Goal: Complete application form

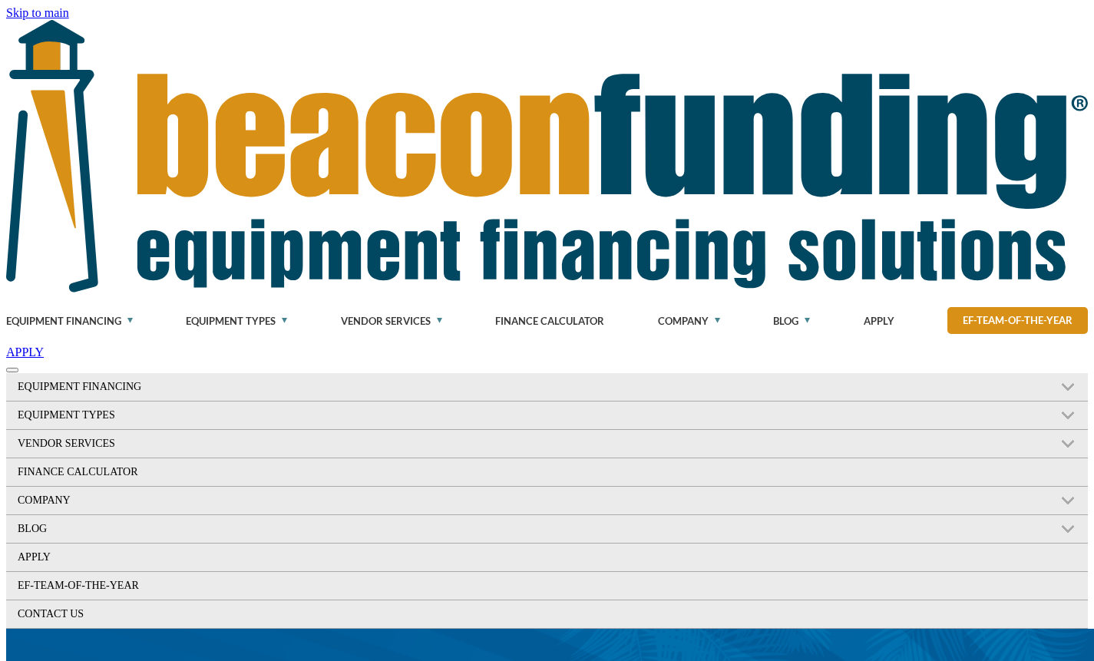
select select "2"
select select "17"
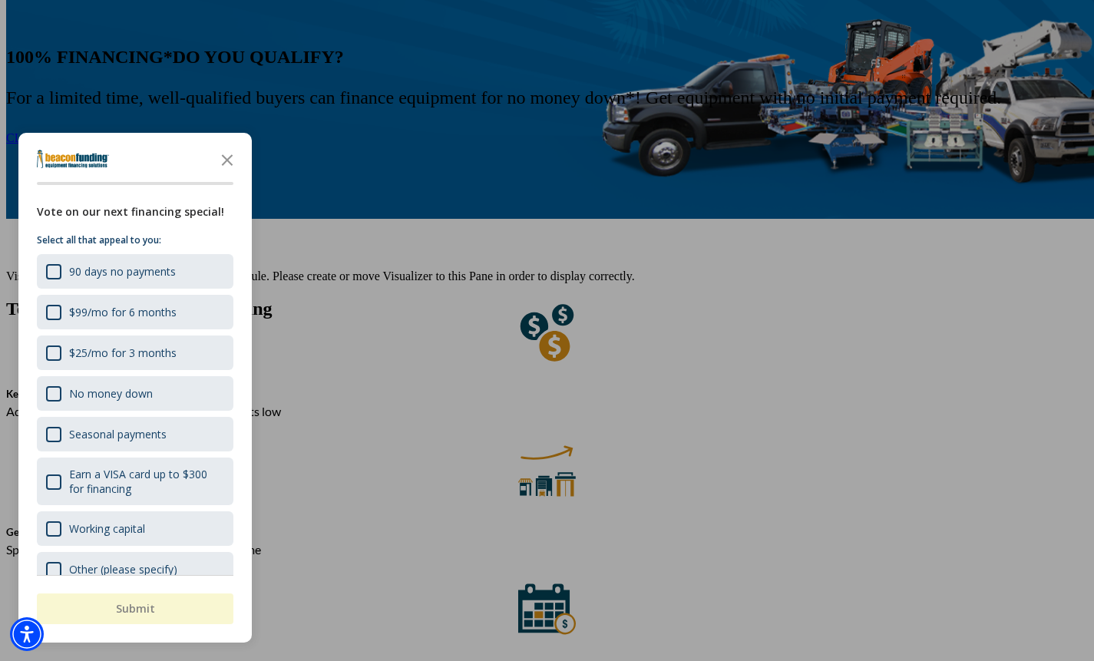
type textarea "Looking at Refinancing two of our machines into one payment and then purchase a…"
click at [610, 499] on div at bounding box center [547, 330] width 1094 height 661
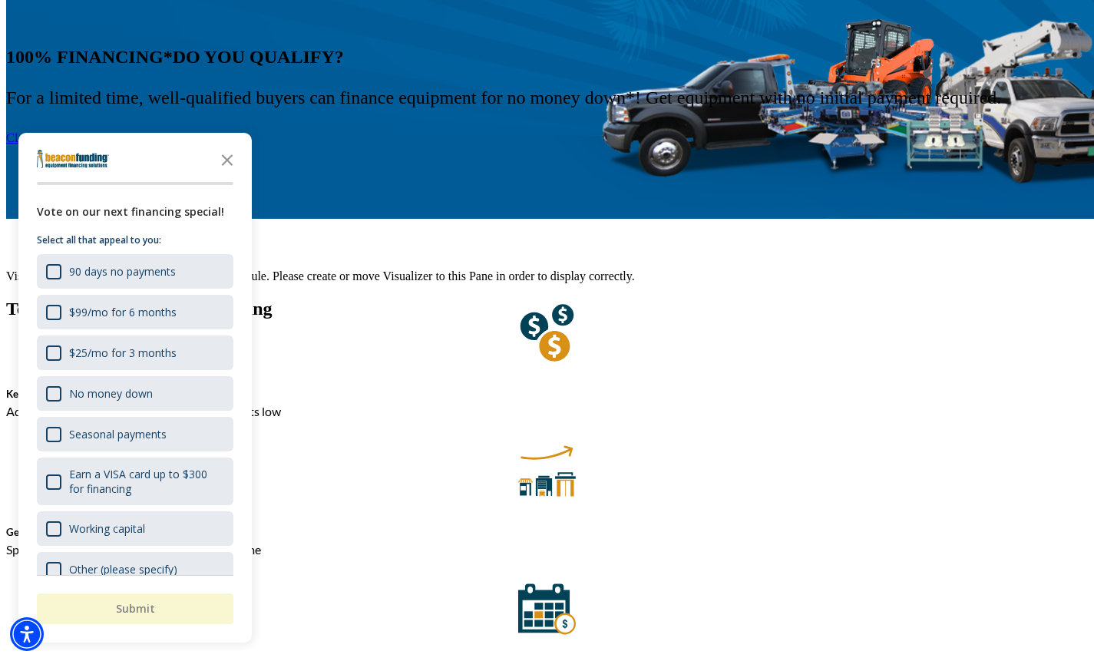
select select "14"
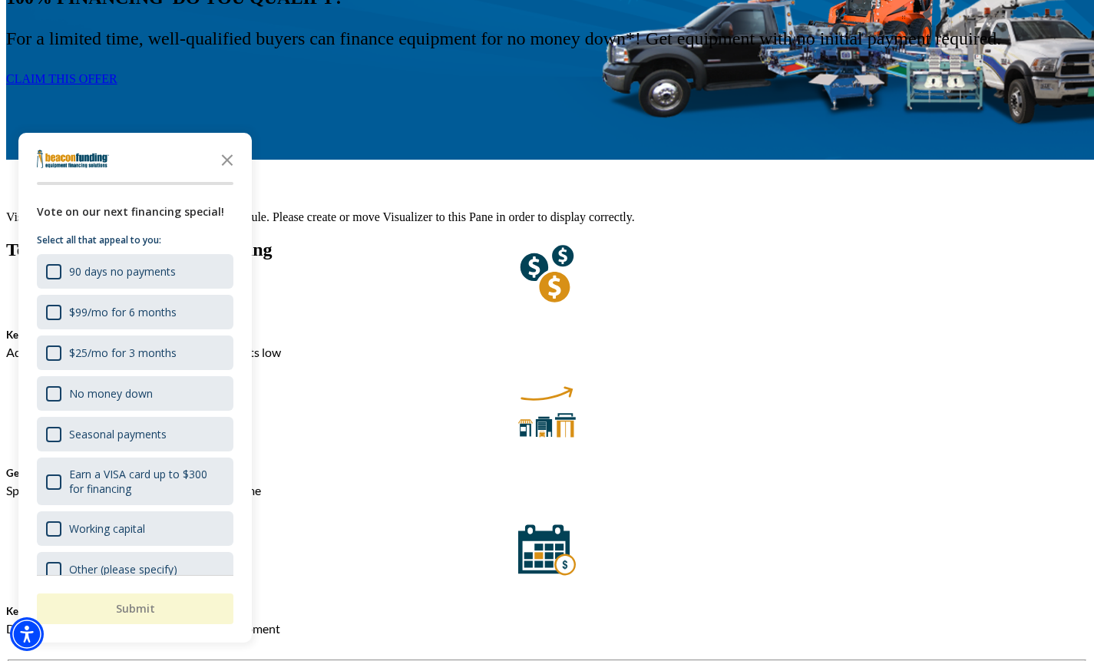
scroll to position [794, 0]
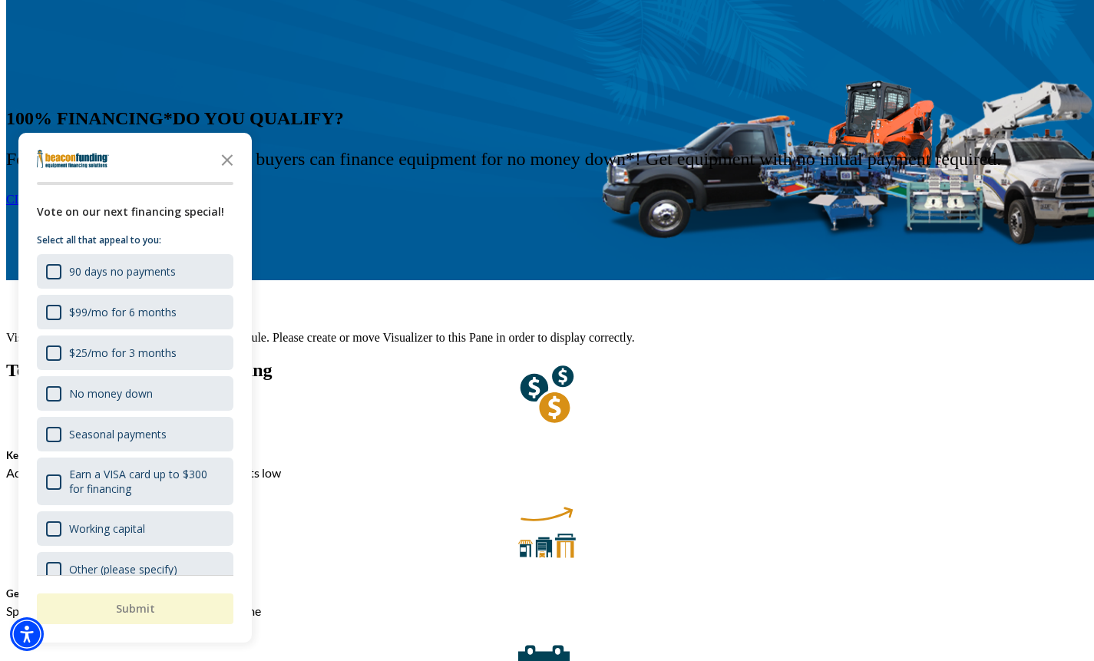
scroll to position [640, 0]
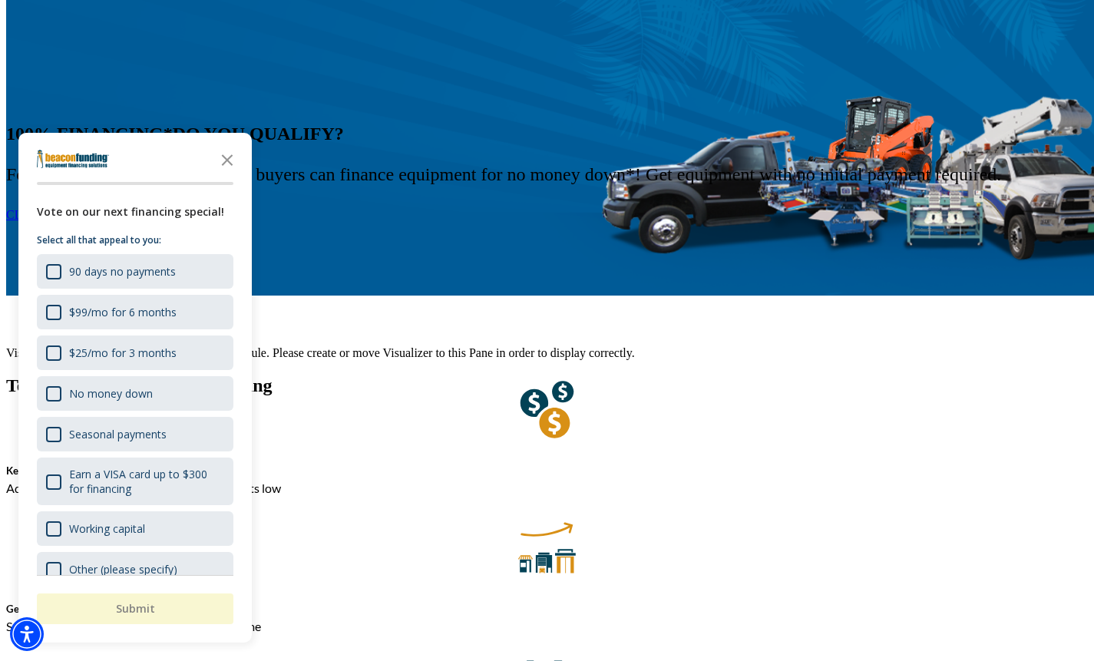
type textarea "Looking at Refinancing two of our machines into one payment and then purchase a…"
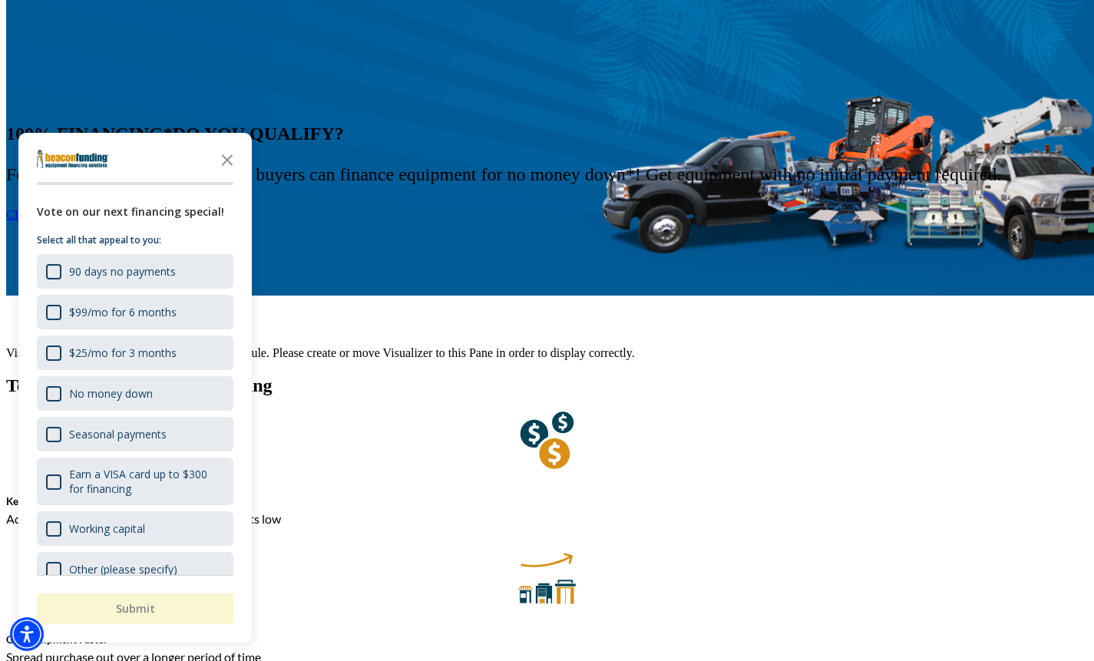
scroll to position [553, 0]
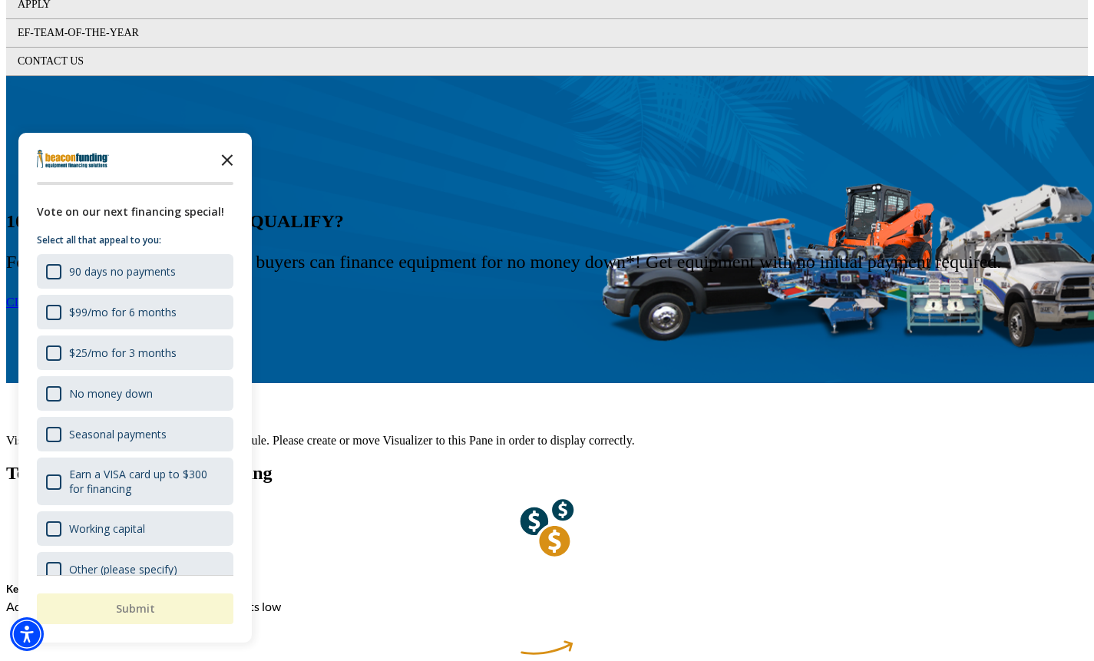
click at [223, 155] on polygon "Close the survey" at bounding box center [228, 160] width 12 height 12
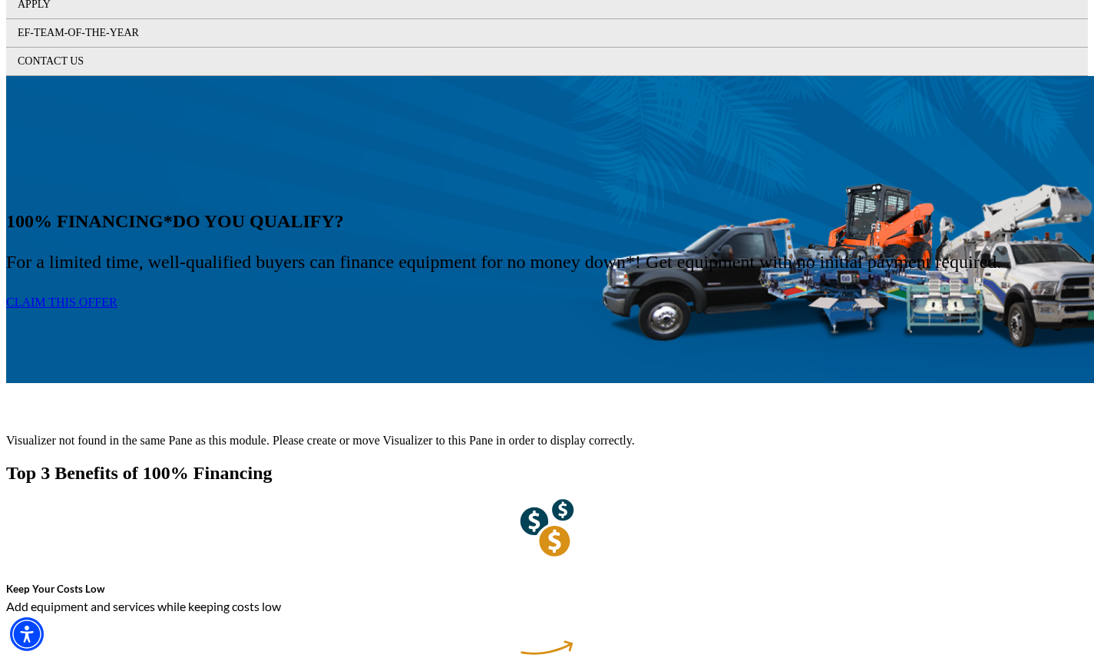
type input "90,000"
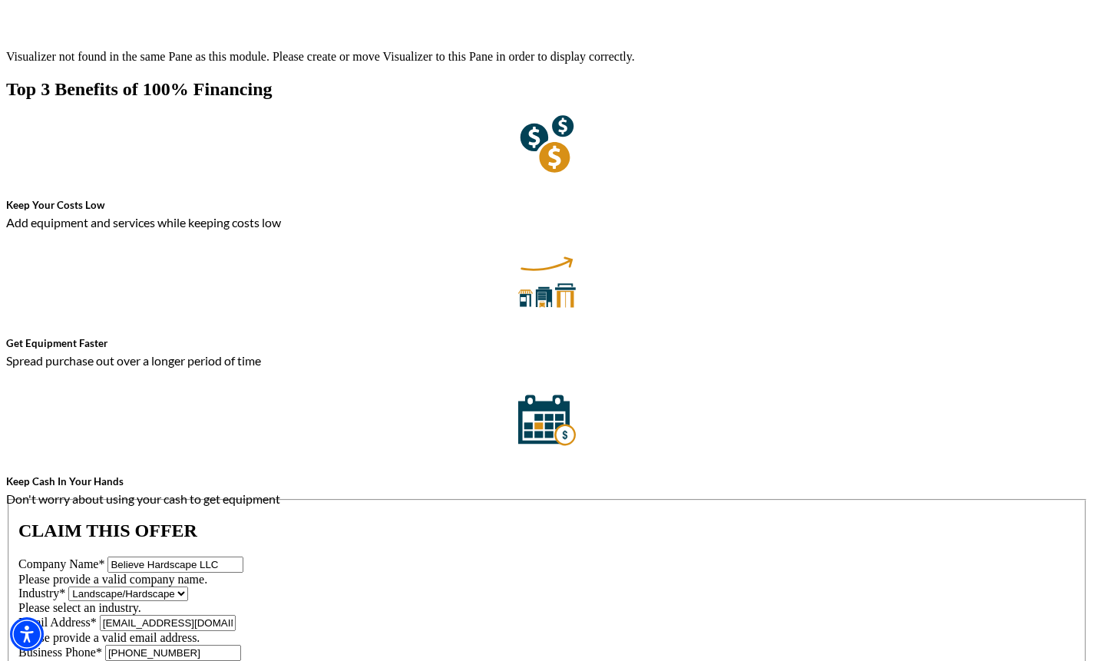
scroll to position [1167, 0]
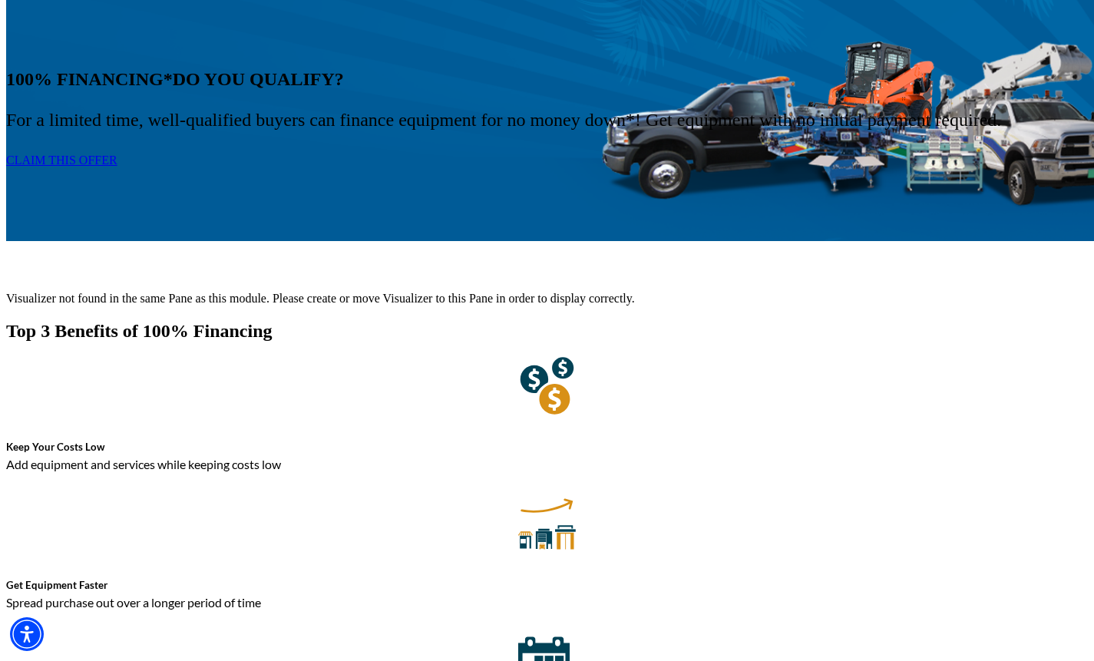
scroll to position [629, 0]
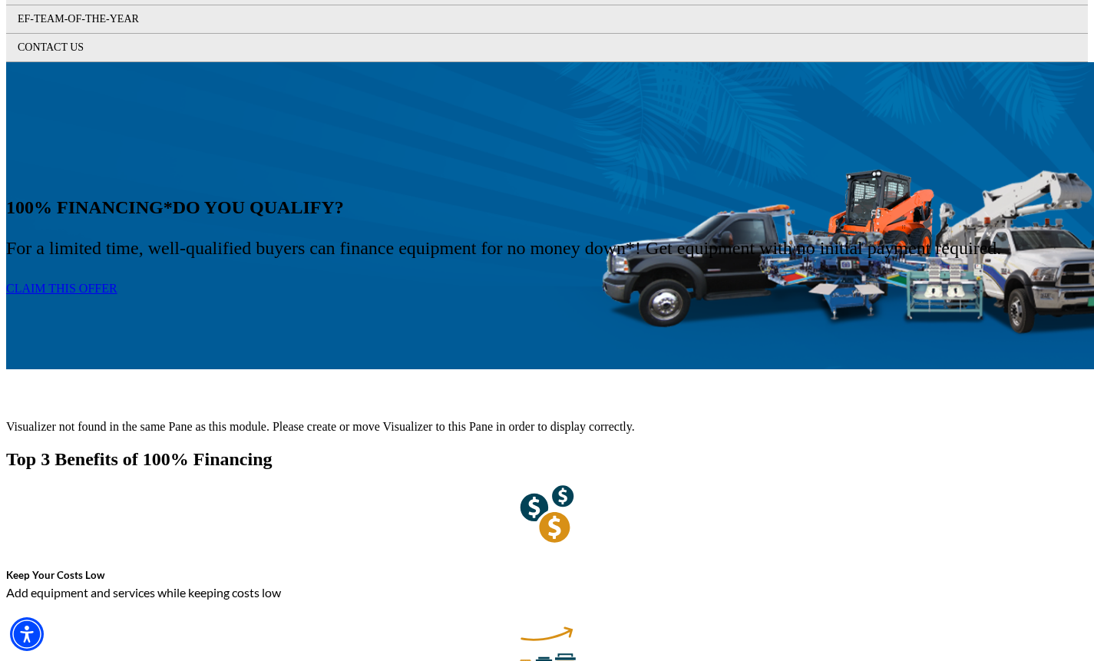
scroll to position [553, 0]
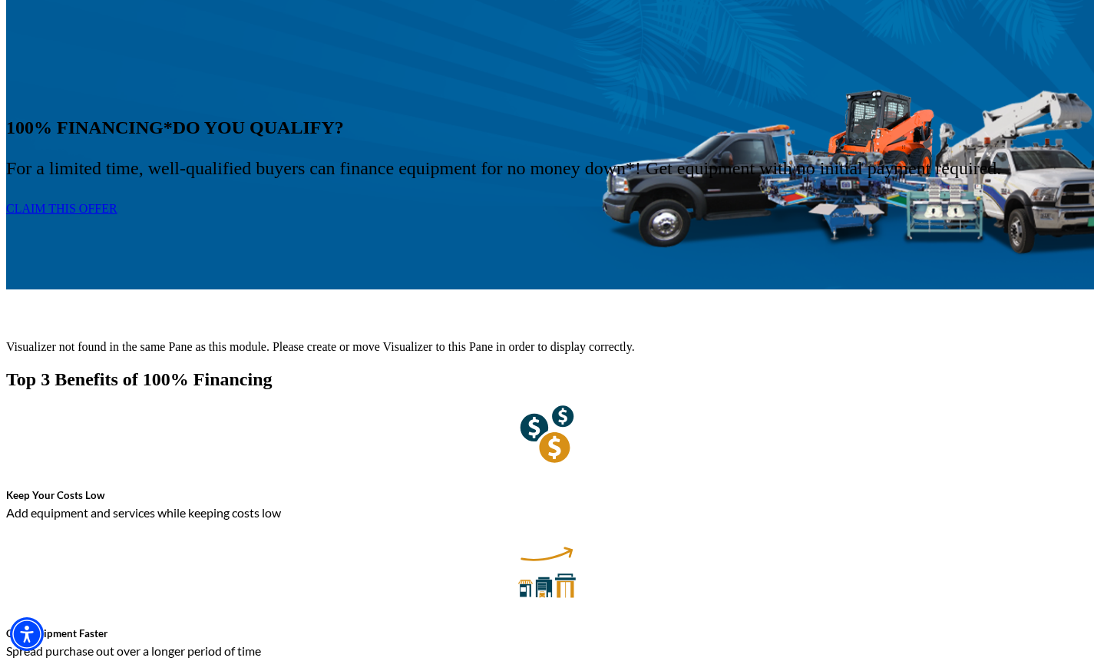
scroll to position [629, 0]
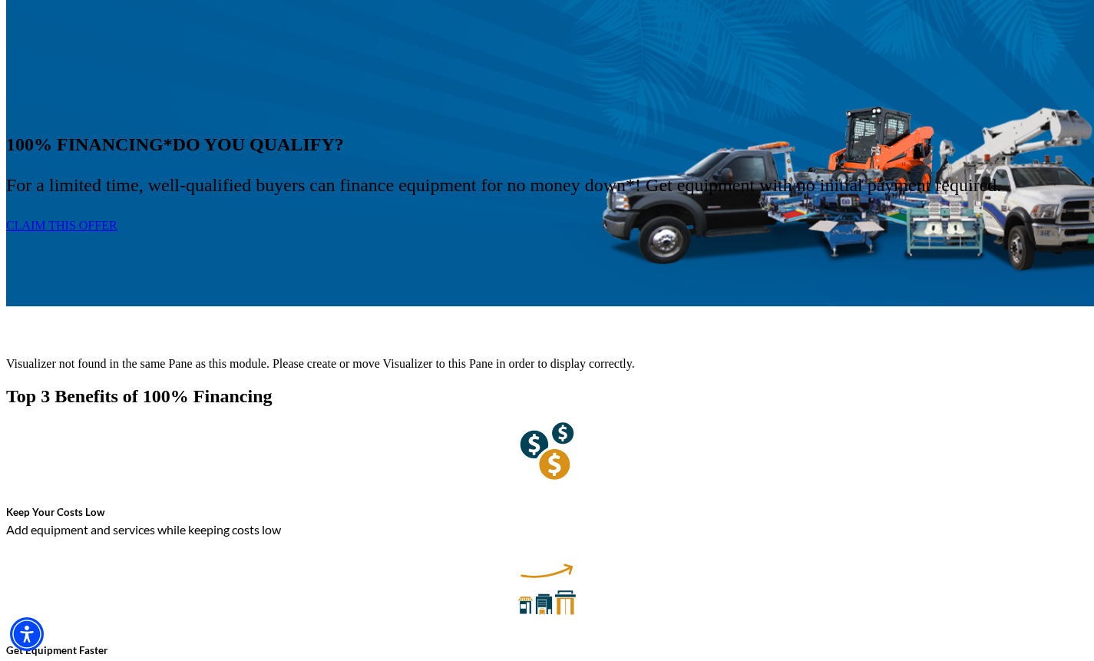
type textarea "Looking at Refinancing two of our machines into one payment and then purchase a…"
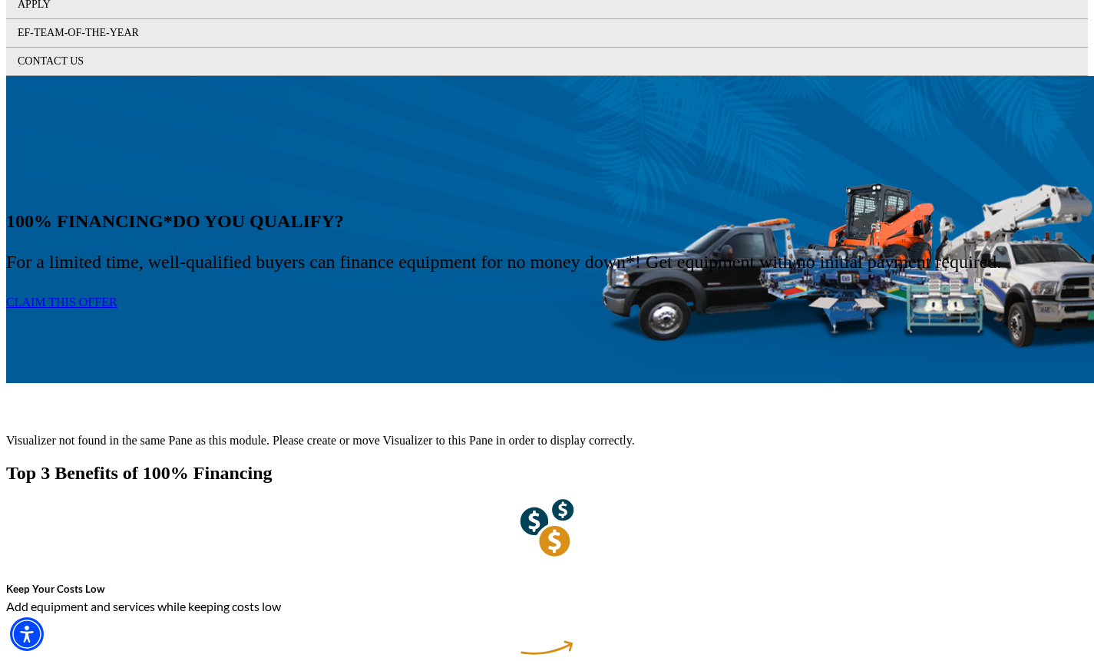
scroll to position [0, 0]
type input "100,000"
drag, startPoint x: 857, startPoint y: 506, endPoint x: 825, endPoint y: 513, distance: 32.2
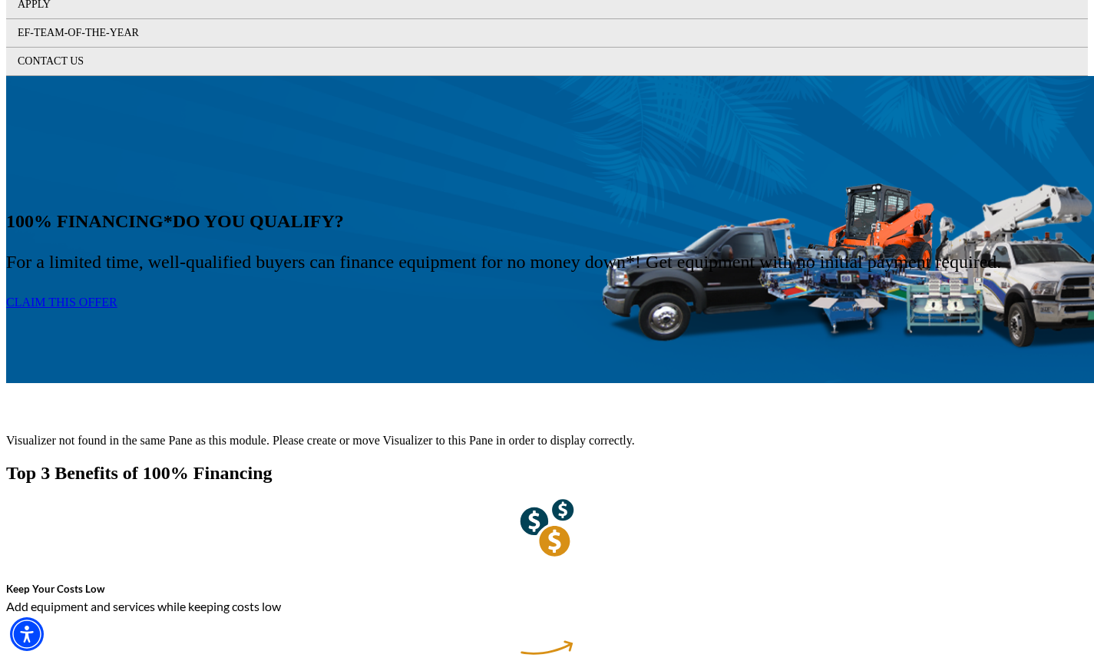
drag, startPoint x: 708, startPoint y: 508, endPoint x: 723, endPoint y: 487, distance: 26.4
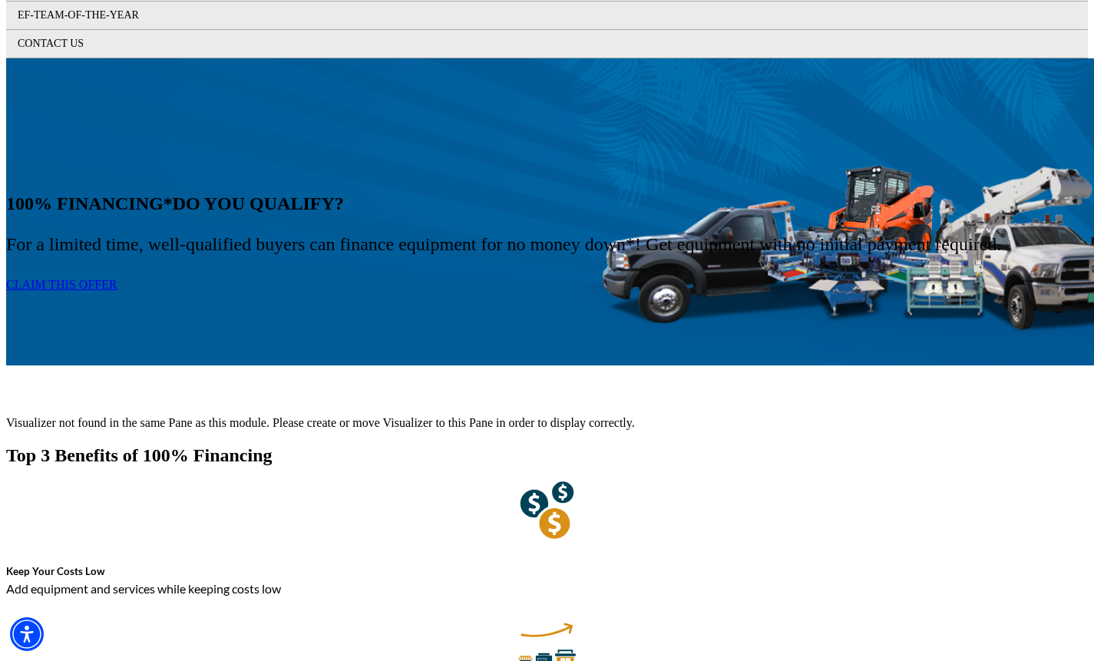
scroll to position [783, 0]
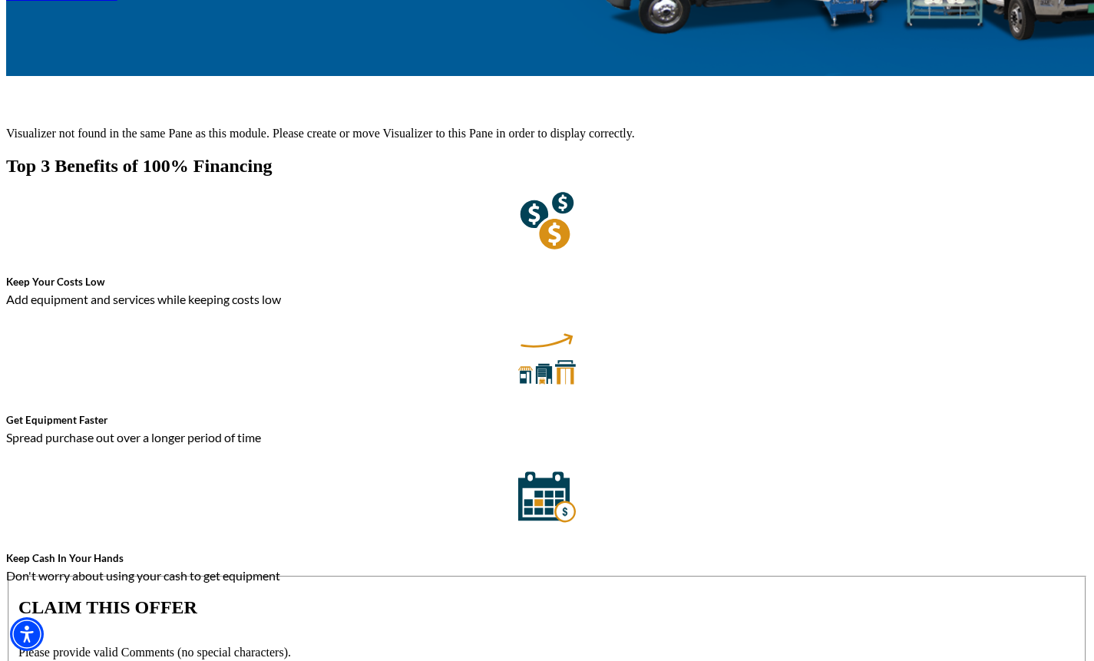
type textarea "Looking at Refinancing two of our machines into one payment and then purchase a…"
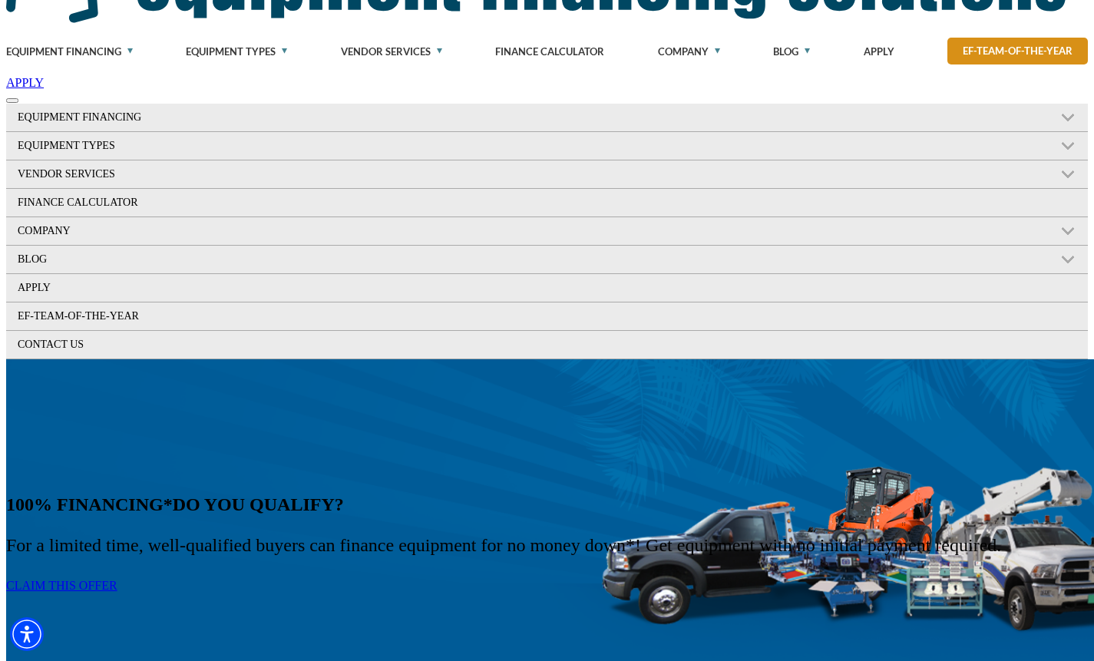
scroll to position [246, 0]
